Goal: Information Seeking & Learning: Learn about a topic

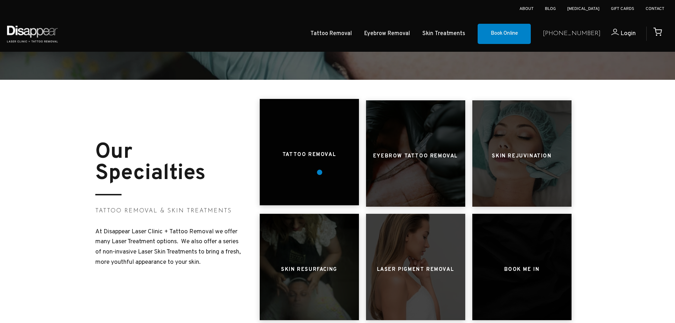
scroll to position [248, 0]
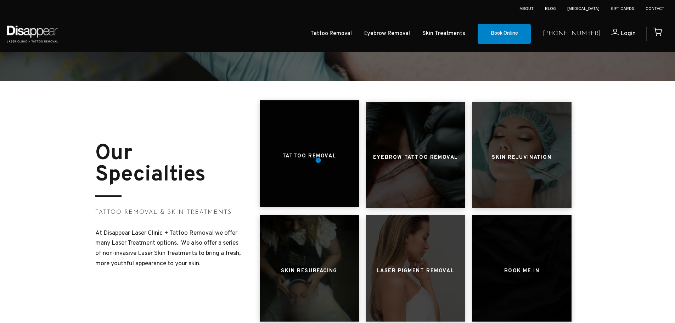
click at [318, 160] on h3 "Tattoo Removal" at bounding box center [309, 156] width 54 height 13
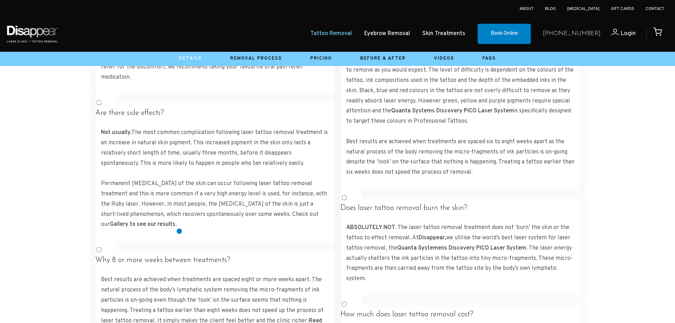
scroll to position [1772, 0]
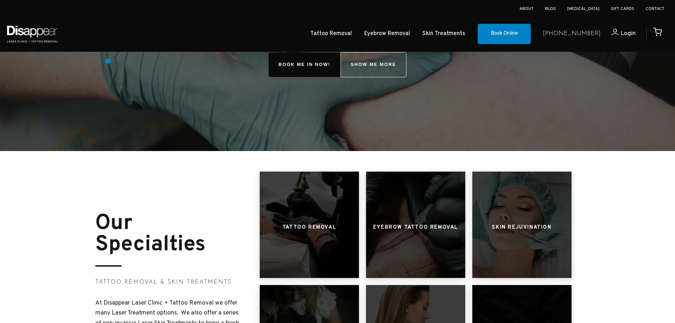
scroll to position [177, 0]
